Goal: Information Seeking & Learning: Find specific fact

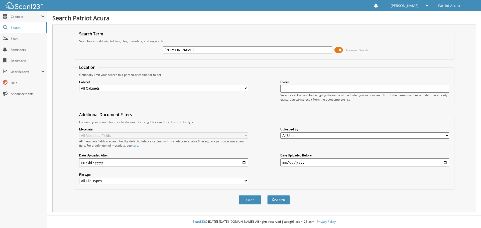
type input "[PERSON_NAME]"
click at [267, 195] on button "Search" at bounding box center [278, 199] width 23 height 9
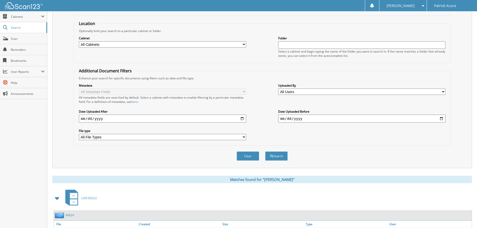
scroll to position [71, 0]
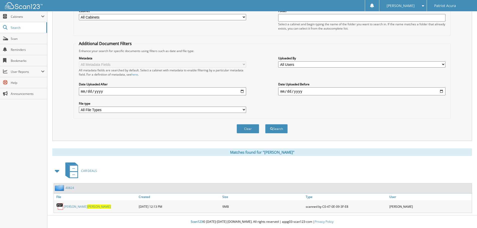
click at [87, 207] on span "Bodwell" at bounding box center [99, 207] width 24 height 4
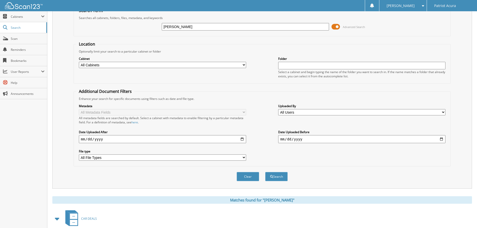
scroll to position [0, 0]
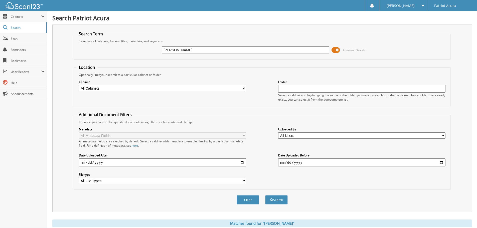
click at [180, 52] on input "bodwell" at bounding box center [245, 50] width 167 height 8
click at [180, 52] on input "[PERSON_NAME]" at bounding box center [245, 50] width 167 height 8
type input "alves"
click at [265, 195] on button "Search" at bounding box center [276, 199] width 23 height 9
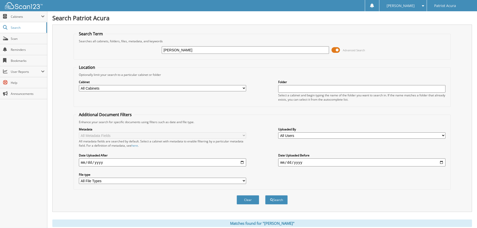
click at [217, 51] on input "[PERSON_NAME]" at bounding box center [245, 50] width 167 height 8
type input "[PERSON_NAME]"
click at [265, 195] on button "Search" at bounding box center [276, 199] width 23 height 9
